Goal: Browse casually

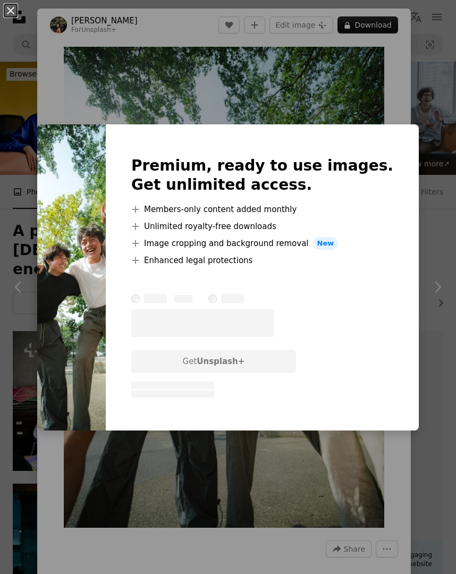
scroll to position [5849, 0]
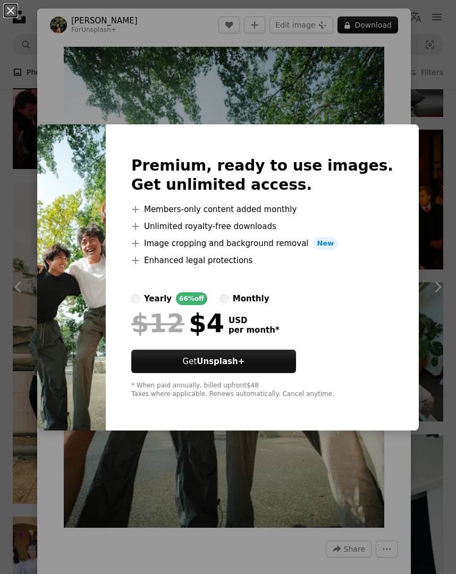
click at [389, 97] on div "An X shape Premium, ready to use images. Get unlimited access. A plus sign Memb…" at bounding box center [228, 287] width 456 height 574
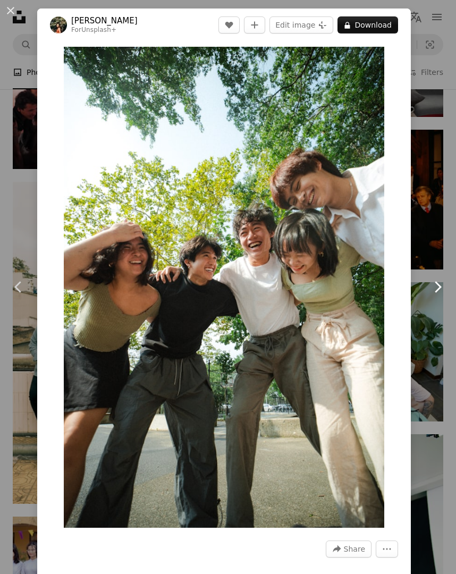
click at [434, 289] on icon "Chevron right" at bounding box center [437, 286] width 17 height 17
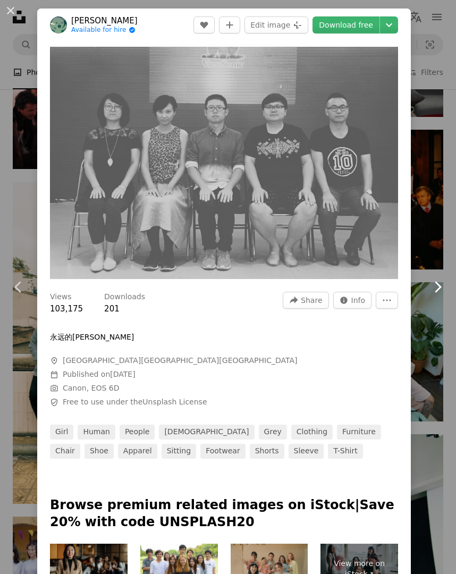
click at [434, 289] on icon "Chevron right" at bounding box center [437, 286] width 17 height 17
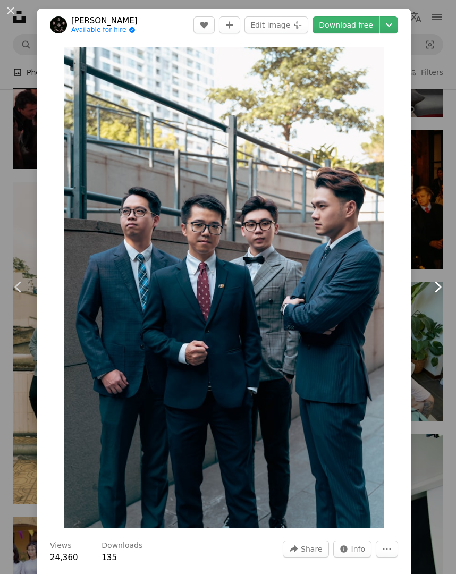
click at [434, 289] on icon "Chevron right" at bounding box center [437, 286] width 17 height 17
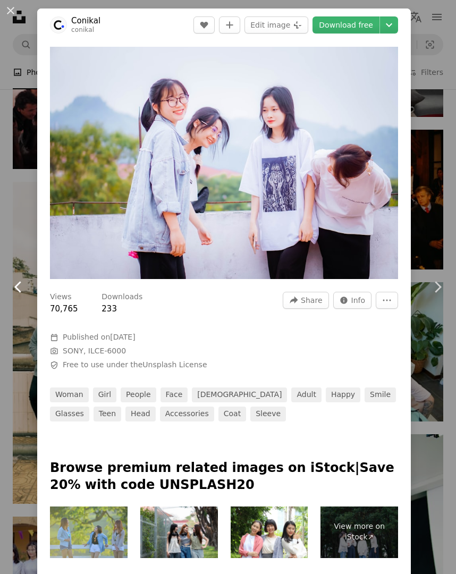
click at [18, 291] on icon at bounding box center [17, 286] width 7 height 11
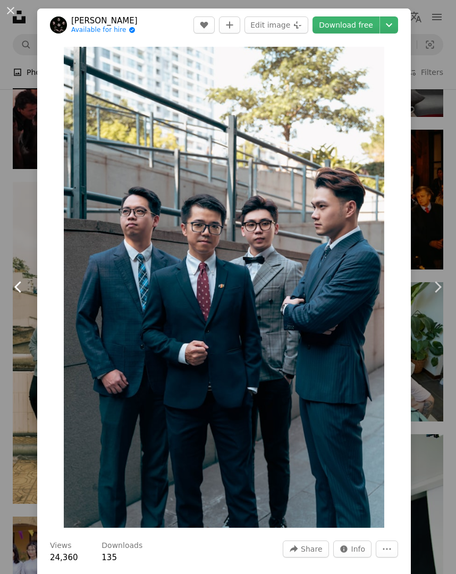
click at [18, 291] on icon at bounding box center [17, 286] width 7 height 11
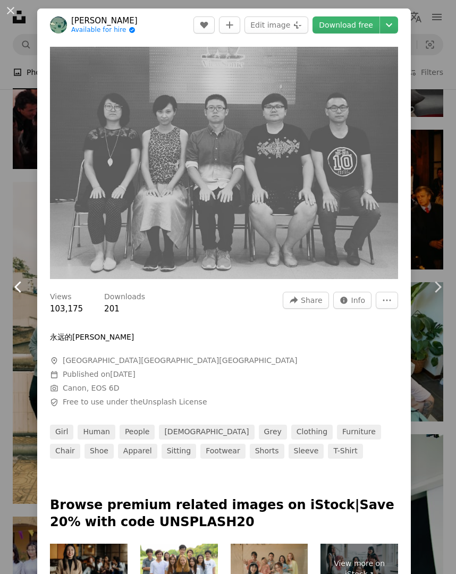
click at [18, 291] on icon at bounding box center [17, 286] width 7 height 11
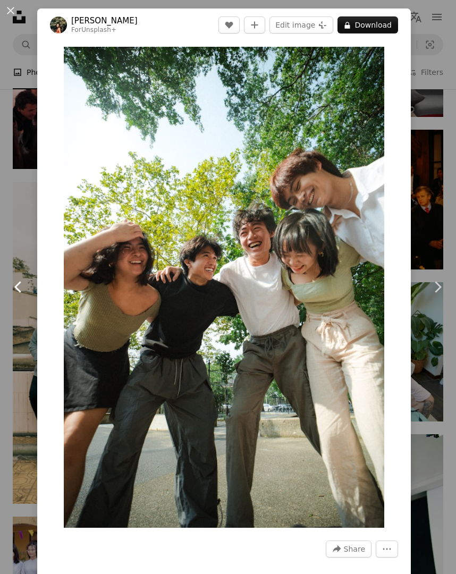
click at [18, 291] on icon at bounding box center [17, 286] width 7 height 11
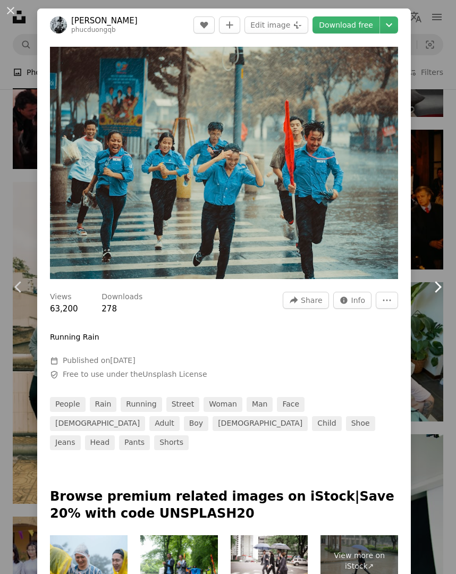
click at [439, 289] on icon at bounding box center [438, 286] width 7 height 11
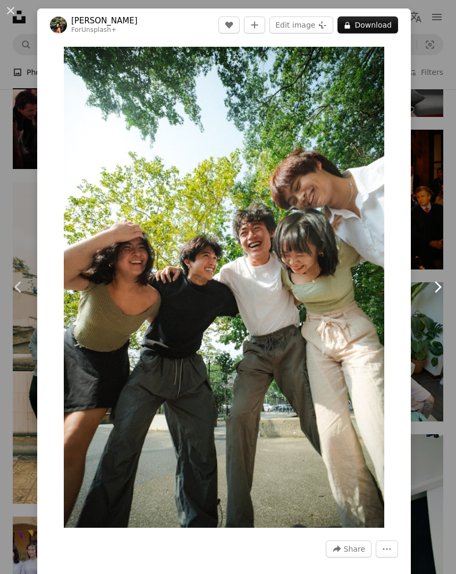
click at [435, 287] on icon "Chevron right" at bounding box center [437, 286] width 17 height 17
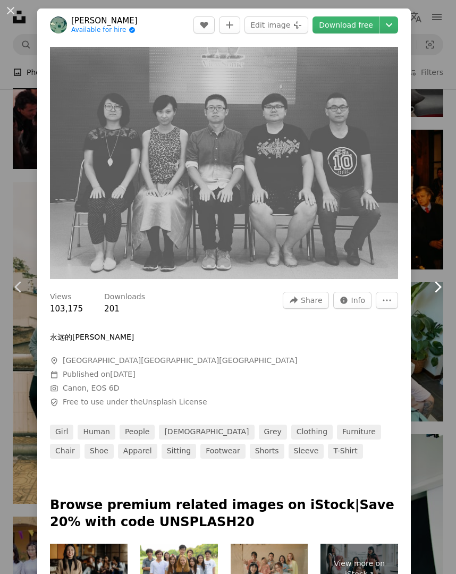
click at [435, 287] on icon "Chevron right" at bounding box center [437, 286] width 17 height 17
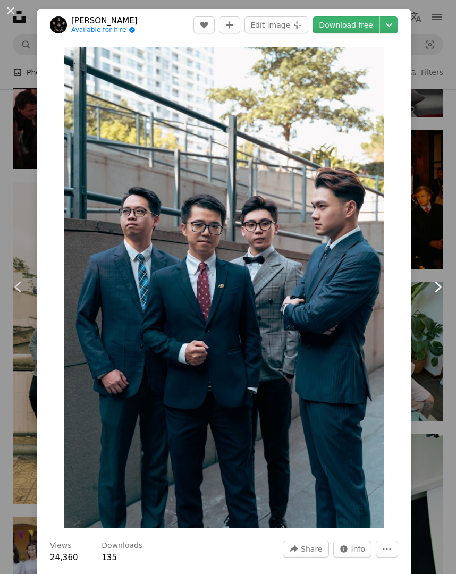
click at [435, 287] on icon "Chevron right" at bounding box center [437, 286] width 17 height 17
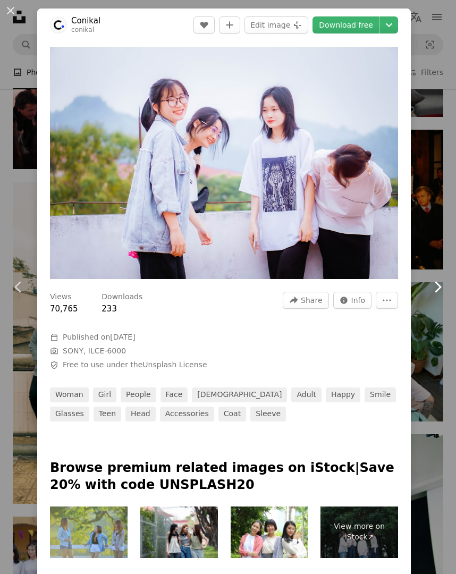
click at [435, 287] on icon "Chevron right" at bounding box center [437, 286] width 17 height 17
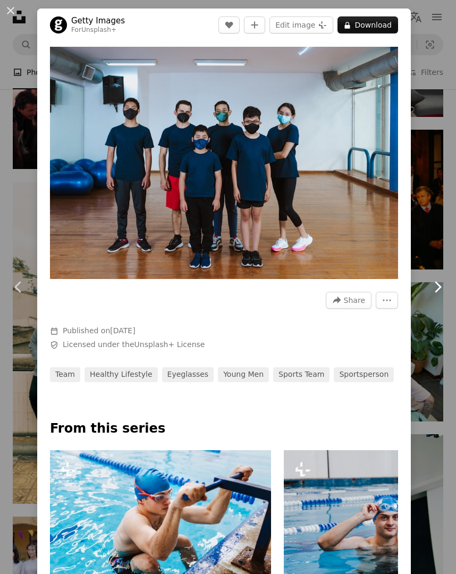
click at [435, 287] on icon "Chevron right" at bounding box center [437, 286] width 17 height 17
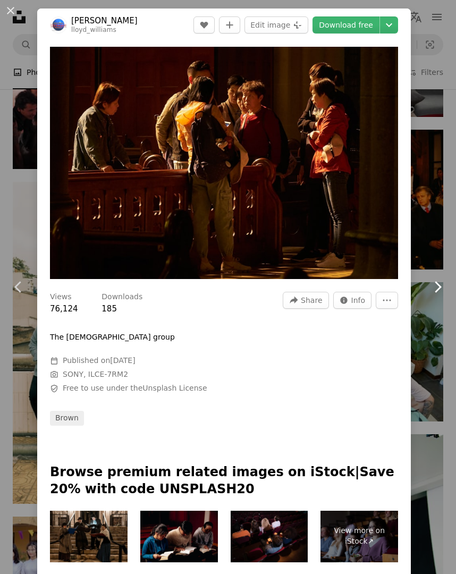
click at [430, 272] on link "Chevron right" at bounding box center [437, 287] width 37 height 102
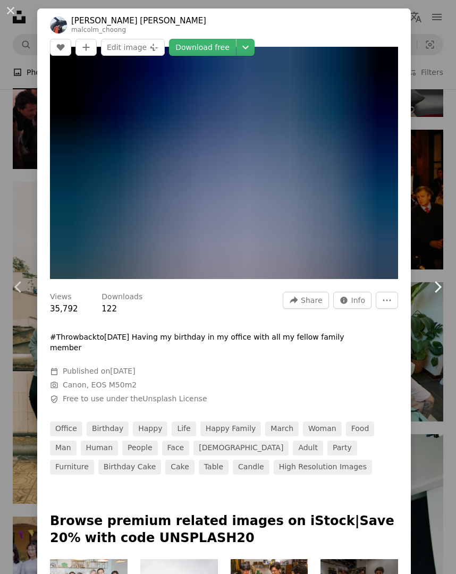
click at [430, 272] on link "Chevron right" at bounding box center [437, 287] width 37 height 102
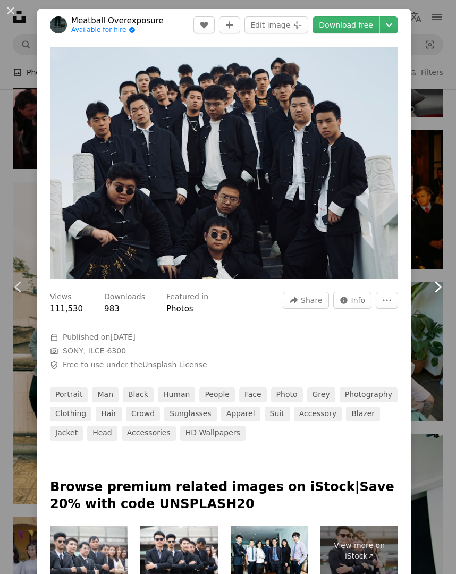
click at [430, 272] on link "Chevron right" at bounding box center [437, 287] width 37 height 102
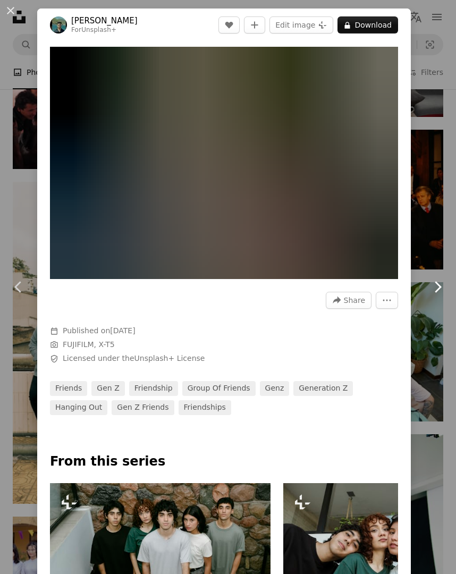
click at [430, 272] on link "Chevron right" at bounding box center [437, 287] width 37 height 102
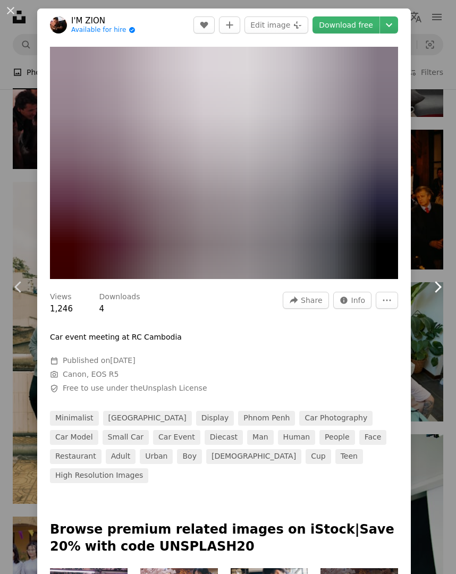
click at [434, 284] on icon "Chevron right" at bounding box center [437, 286] width 17 height 17
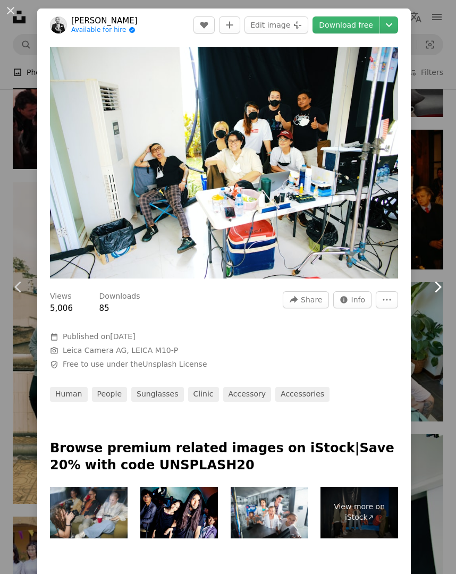
click at [434, 284] on icon "Chevron right" at bounding box center [437, 286] width 17 height 17
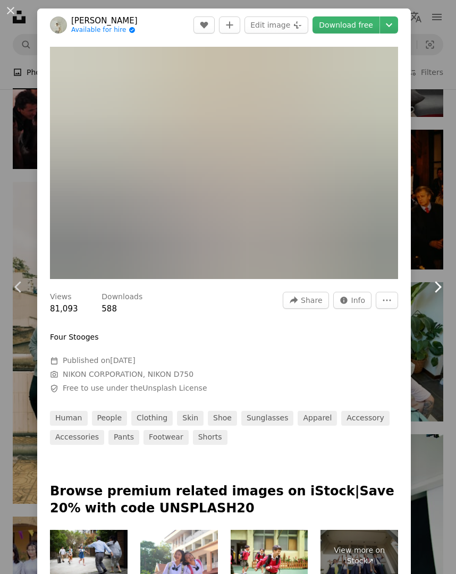
click at [434, 284] on icon "Chevron right" at bounding box center [437, 286] width 17 height 17
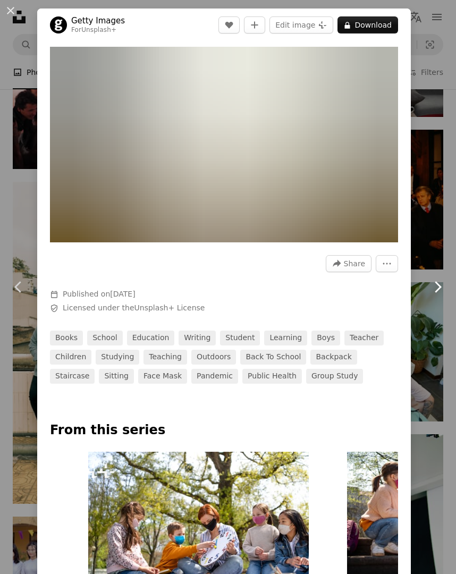
click at [434, 284] on icon "Chevron right" at bounding box center [437, 286] width 17 height 17
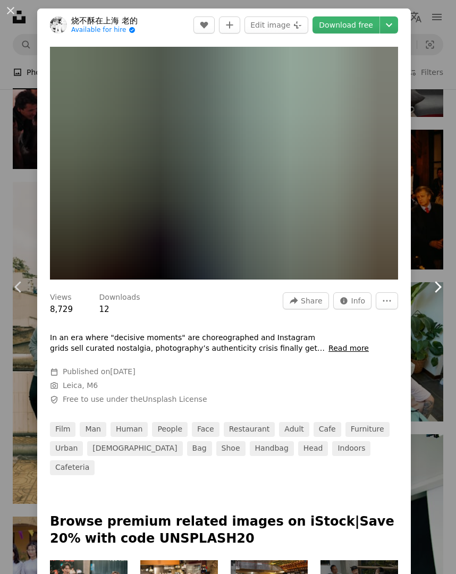
click at [434, 284] on icon "Chevron right" at bounding box center [437, 286] width 17 height 17
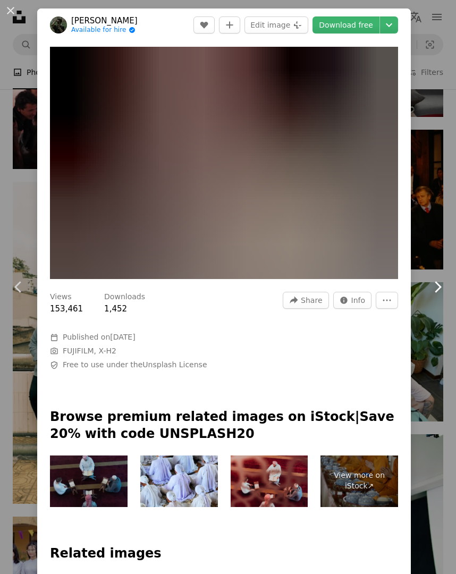
click at [434, 284] on icon "Chevron right" at bounding box center [437, 286] width 17 height 17
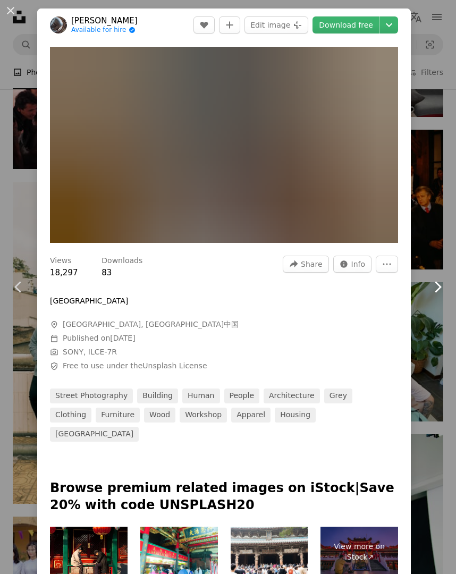
click at [434, 284] on icon "Chevron right" at bounding box center [437, 286] width 17 height 17
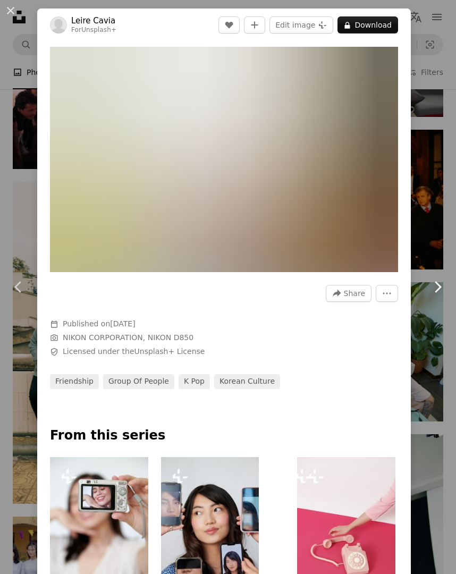
click at [434, 284] on icon "Chevron right" at bounding box center [437, 286] width 17 height 17
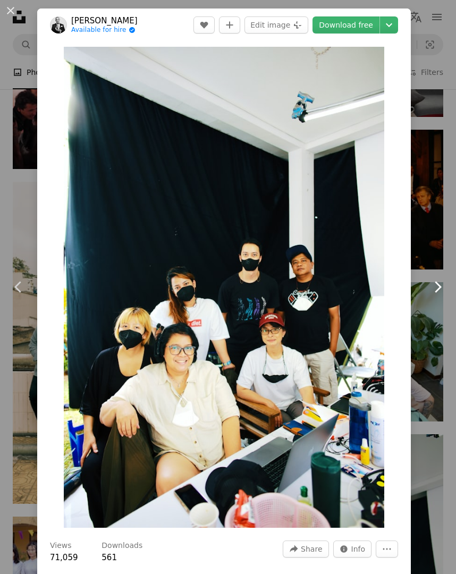
click at [434, 284] on icon "Chevron right" at bounding box center [437, 286] width 17 height 17
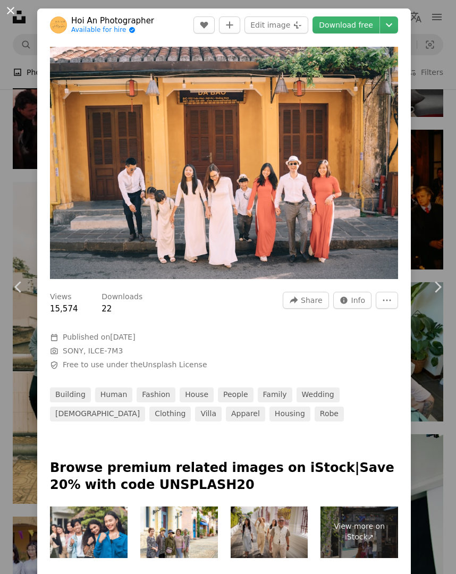
click at [10, 13] on button "An X shape" at bounding box center [10, 10] width 13 height 13
